Goal: Information Seeking & Learning: Learn about a topic

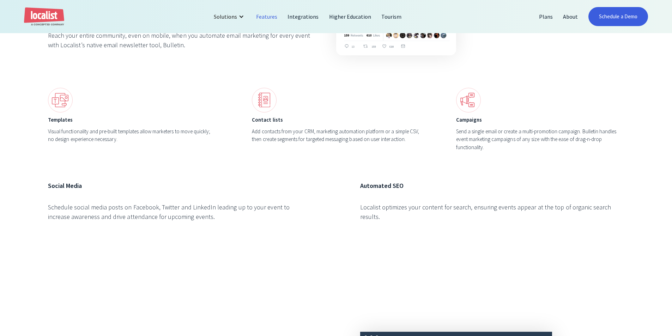
drag, startPoint x: 319, startPoint y: 234, endPoint x: 272, endPoint y: 183, distance: 68.4
click at [289, 197] on div "Digital Promotion Omnichannel event marketing, simplified. Emails Reach your en…" at bounding box center [336, 53] width 672 height 462
click at [272, 183] on h6 "Social Media" at bounding box center [180, 186] width 264 height 10
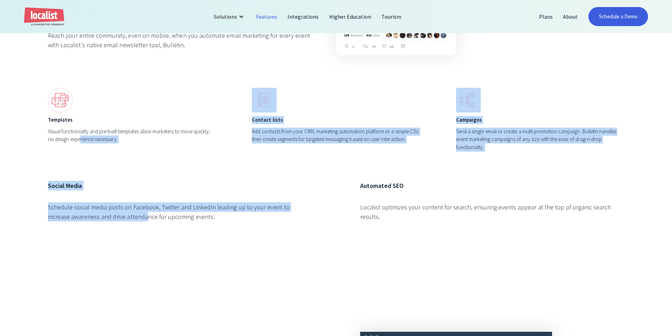
drag, startPoint x: 81, startPoint y: 163, endPoint x: 128, endPoint y: 236, distance: 86.4
click at [128, 236] on div "Digital Promotion Omnichannel event marketing, simplified. Emails Reach your en…" at bounding box center [336, 53] width 672 height 462
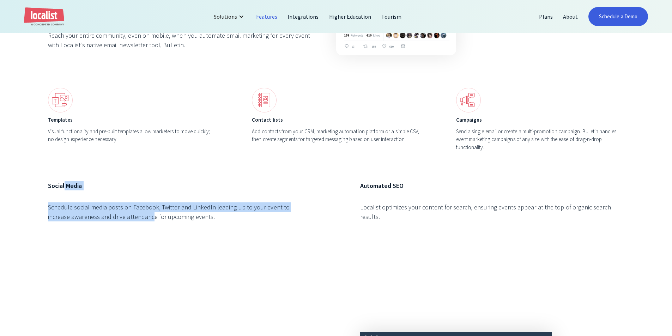
drag, startPoint x: 128, startPoint y: 236, endPoint x: 64, endPoint y: 169, distance: 92.6
click at [64, 169] on div "Digital Promotion Omnichannel event marketing, simplified. Emails Reach your en…" at bounding box center [336, 53] width 672 height 462
click at [64, 169] on div "Digital Promotion Omnichannel event marketing, simplified. Emails Reach your en…" at bounding box center [336, 53] width 576 height 366
drag, startPoint x: 107, startPoint y: 184, endPoint x: 240, endPoint y: 236, distance: 142.9
click at [240, 236] on div "Digital Promotion Omnichannel event marketing, simplified. Emails Reach your en…" at bounding box center [336, 53] width 672 height 462
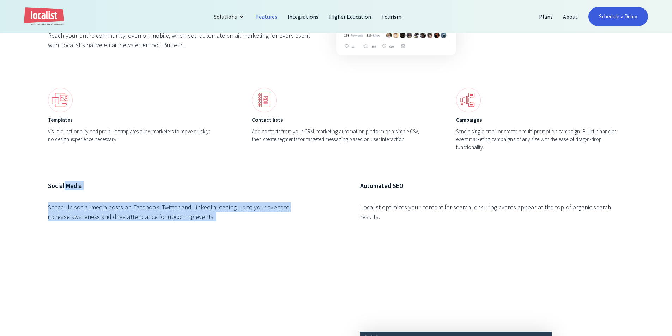
click at [240, 237] on div "Digital Promotion Omnichannel event marketing, simplified. Emails Reach your en…" at bounding box center [336, 53] width 672 height 462
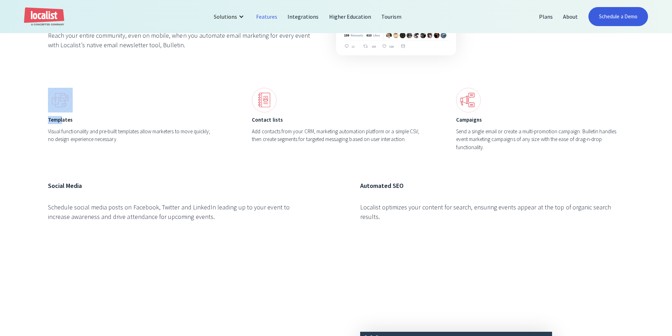
drag, startPoint x: 61, startPoint y: 117, endPoint x: 37, endPoint y: 87, distance: 38.1
click at [37, 87] on div "Digital Promotion Omnichannel event marketing, simplified. Emails Reach your en…" at bounding box center [336, 53] width 672 height 462
drag, startPoint x: 42, startPoint y: 92, endPoint x: 145, endPoint y: 159, distance: 123.1
click at [145, 159] on div "Digital Promotion Omnichannel event marketing, simplified. Emails Reach your en…" at bounding box center [336, 53] width 672 height 462
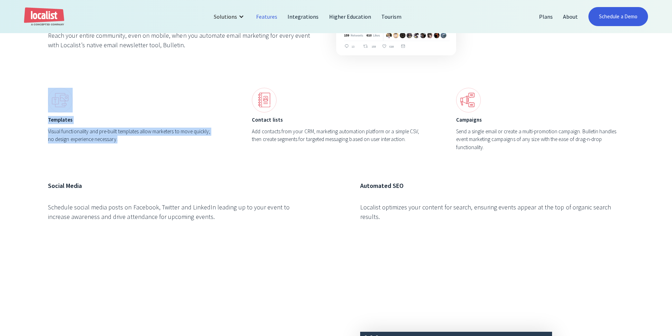
click at [146, 159] on div "Digital Promotion Omnichannel event marketing, simplified. Emails Reach your en…" at bounding box center [336, 53] width 576 height 366
click at [109, 128] on div "Visual functionality and pre-built templates allow marketers to move quickly; n…" at bounding box center [132, 136] width 168 height 16
